Goal: Information Seeking & Learning: Stay updated

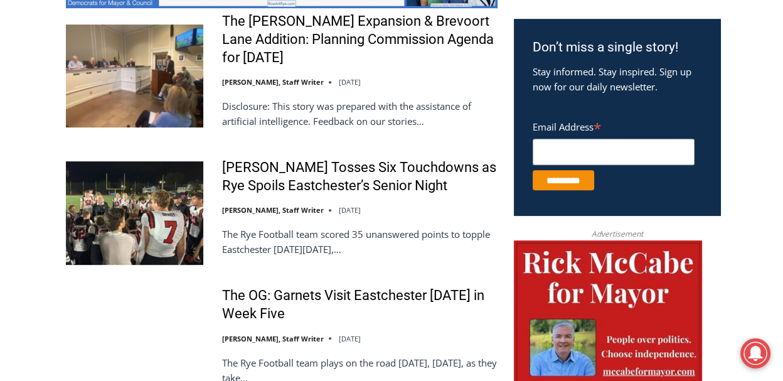
scroll to position [753, 0]
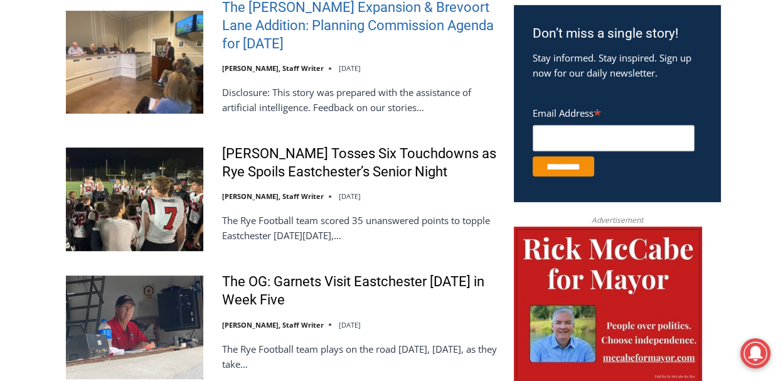
click at [313, 38] on link "The [PERSON_NAME] Expansion & Brevoort Lane Addition: Planning Commission Agend…" at bounding box center [360, 26] width 276 height 54
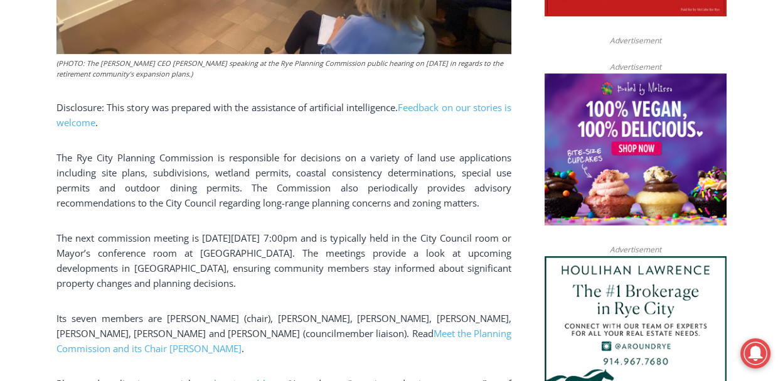
scroll to position [818, 0]
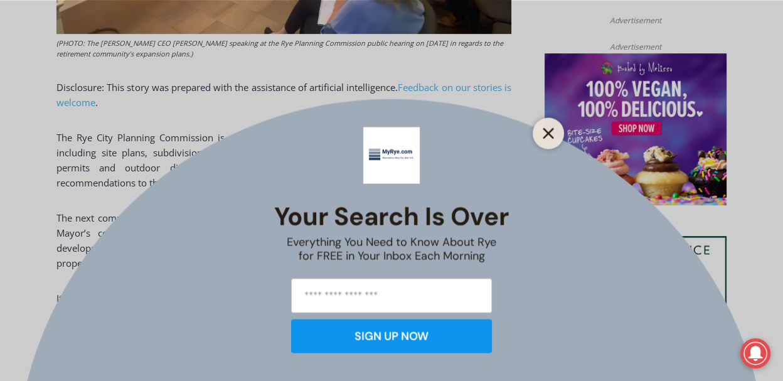
click at [547, 132] on line "Close" at bounding box center [548, 133] width 9 height 9
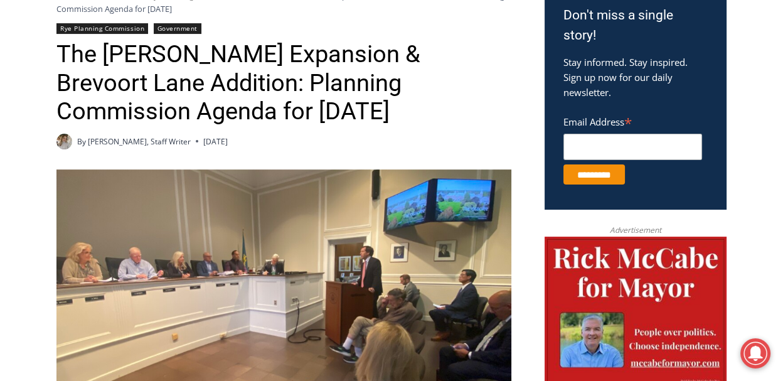
scroll to position [316, 0]
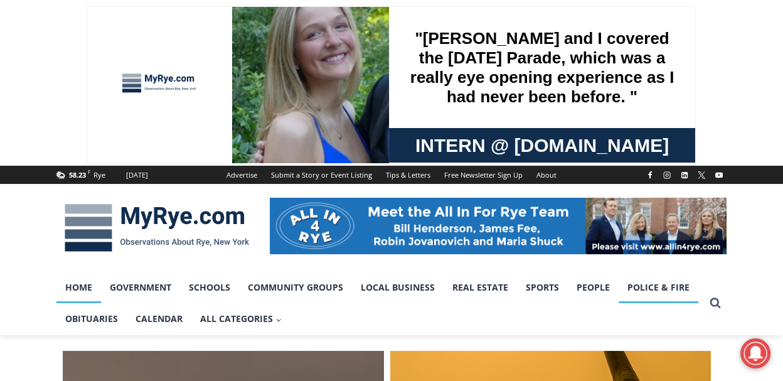
click at [658, 282] on link "Police & Fire" at bounding box center [659, 287] width 80 height 31
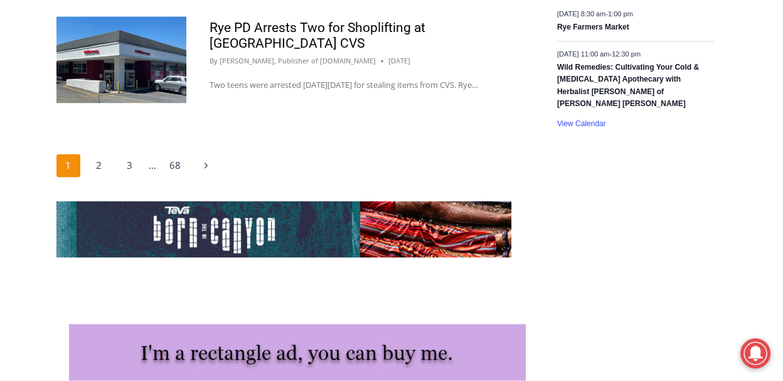
scroll to position [2159, 0]
